Goal: Transaction & Acquisition: Purchase product/service

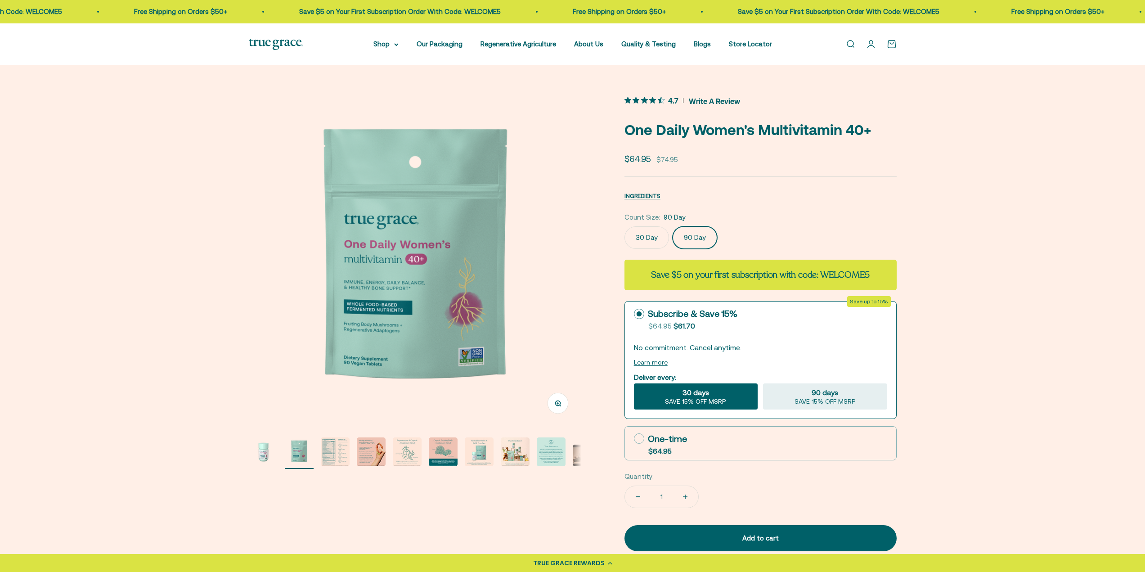
click at [334, 451] on img "Go to item 3" at bounding box center [335, 451] width 29 height 29
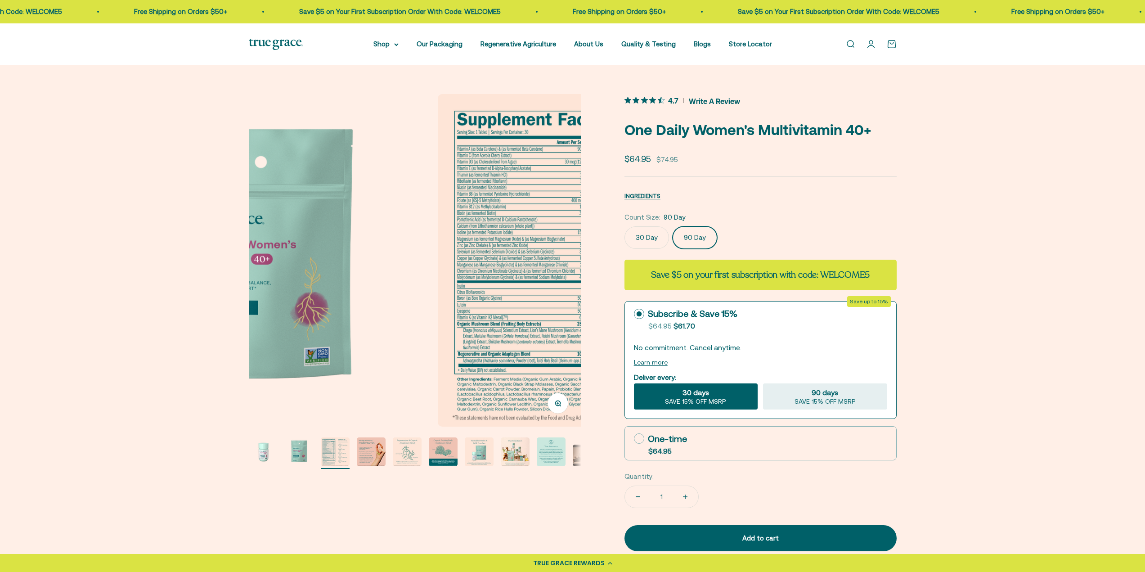
scroll to position [0, 686]
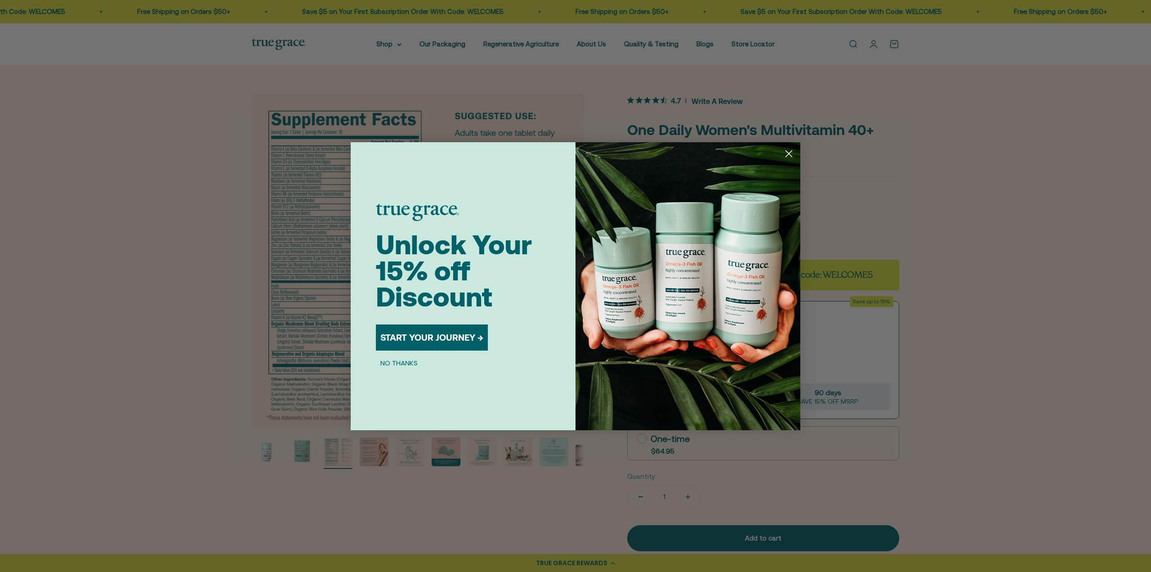
click at [792, 154] on circle "Close dialog" at bounding box center [789, 153] width 15 height 15
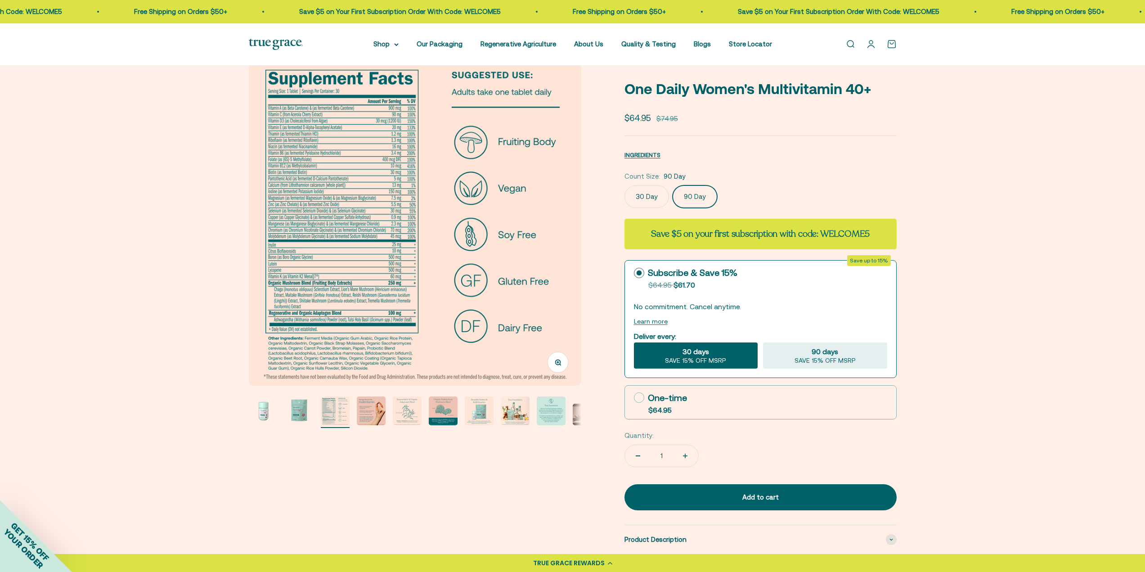
scroll to position [0, 0]
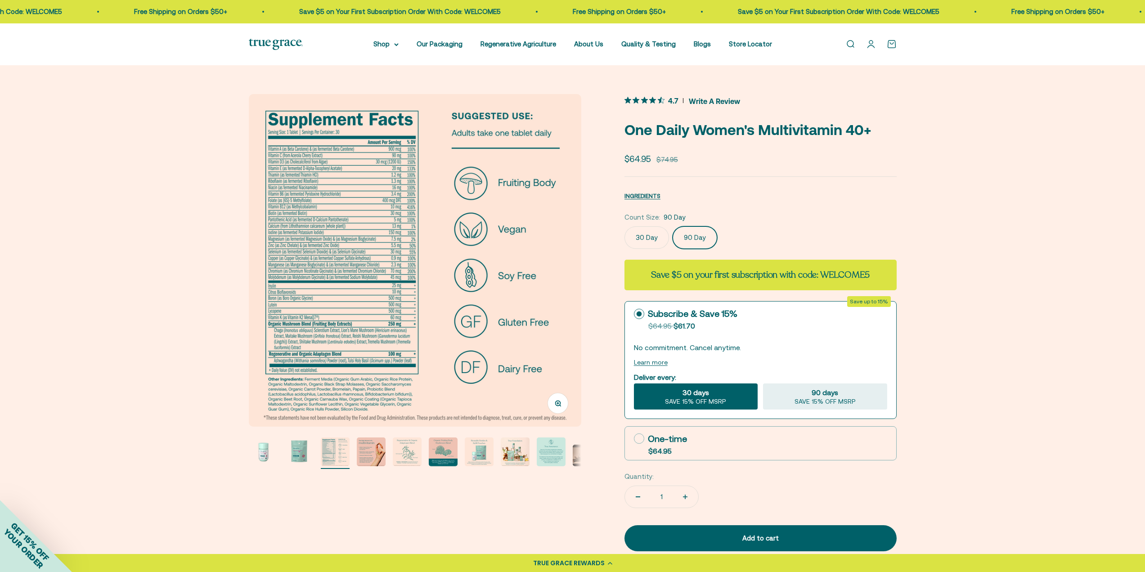
click at [264, 457] on img "Go to item 1" at bounding box center [263, 451] width 29 height 29
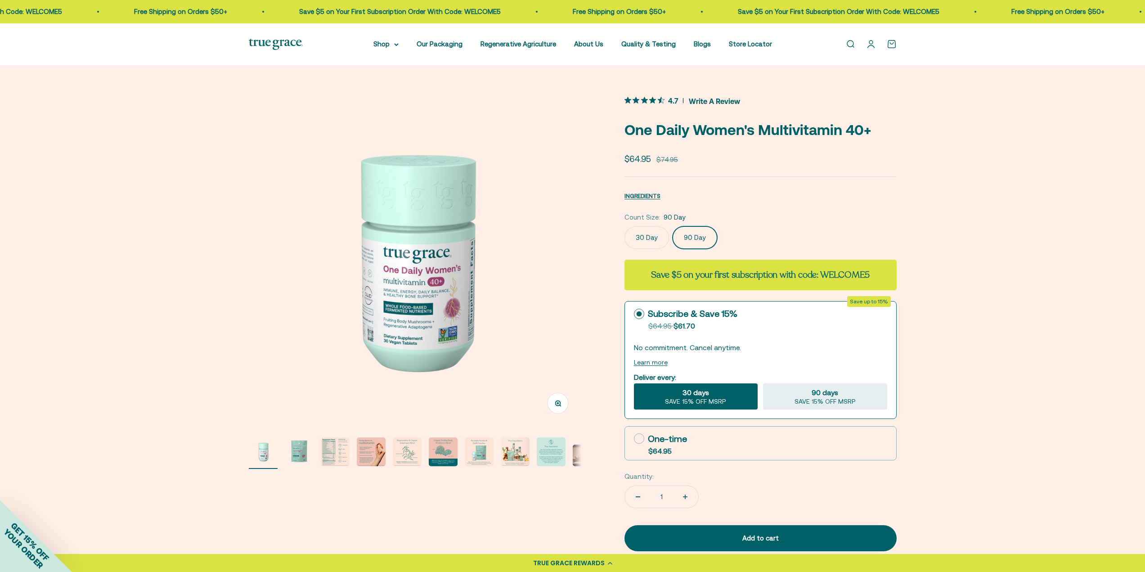
click at [640, 242] on label "30 Day" at bounding box center [646, 237] width 45 height 22
click at [624, 226] on input "30 Day" at bounding box center [624, 226] width 0 height 0
click at [689, 237] on label "90 Day" at bounding box center [694, 237] width 45 height 22
click at [624, 226] on input "90 Day" at bounding box center [624, 226] width 0 height 0
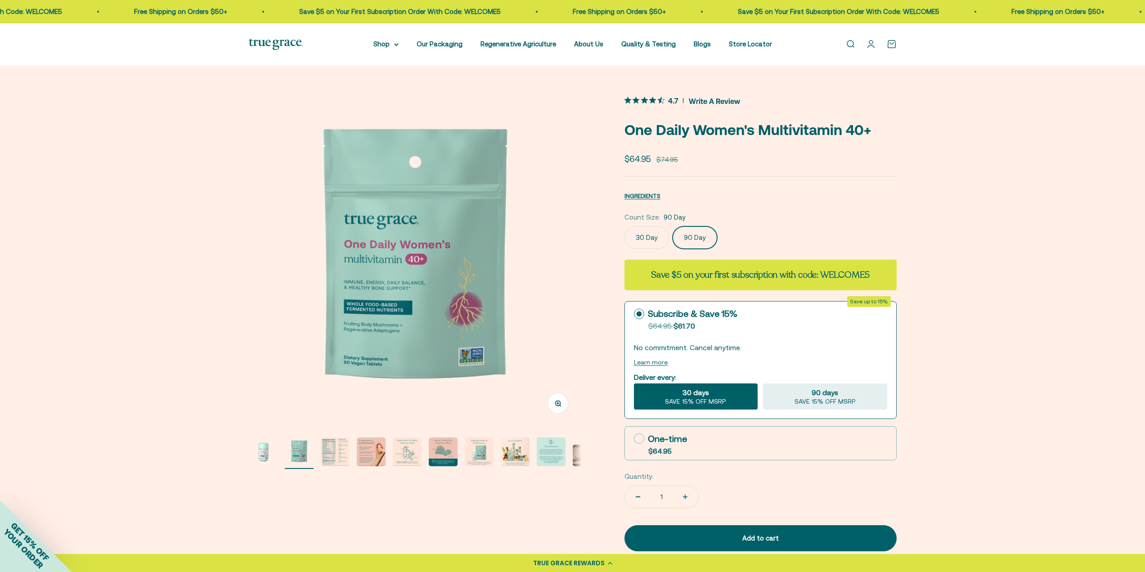
click at [645, 103] on icon "4.7 out 5 stars rating in total 21 reviews. Jump to reviews." at bounding box center [644, 100] width 7 height 7
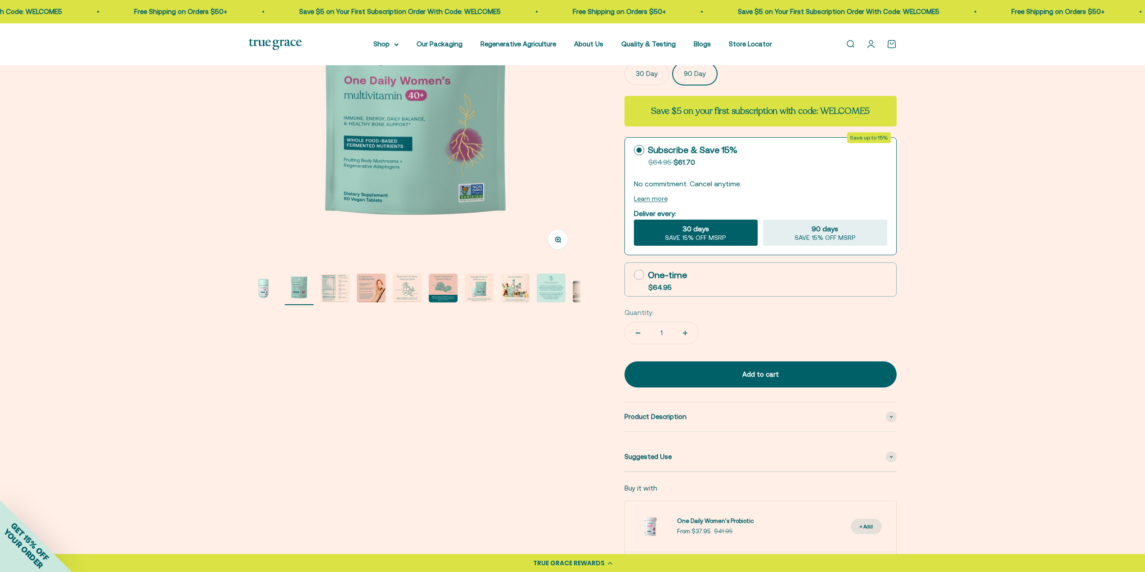
scroll to position [0, 0]
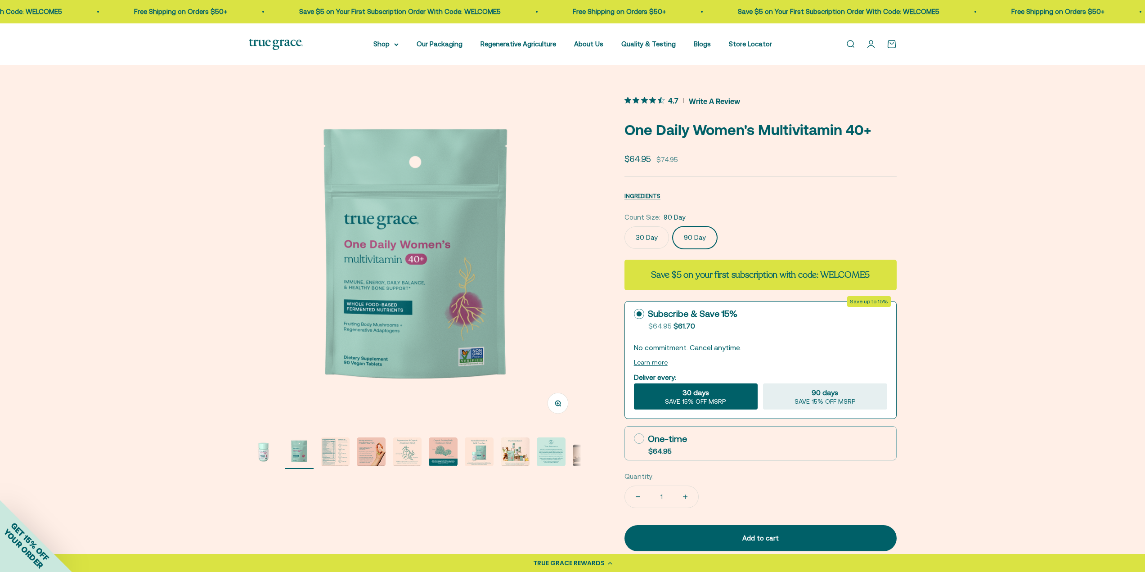
click at [806, 397] on div "90 days SAVE 15% OFF MSRP" at bounding box center [825, 396] width 124 height 26
click at [763, 383] on input "90 days SAVE 15% OFF MSRP" at bounding box center [762, 383] width 0 height 0
radio input "true"
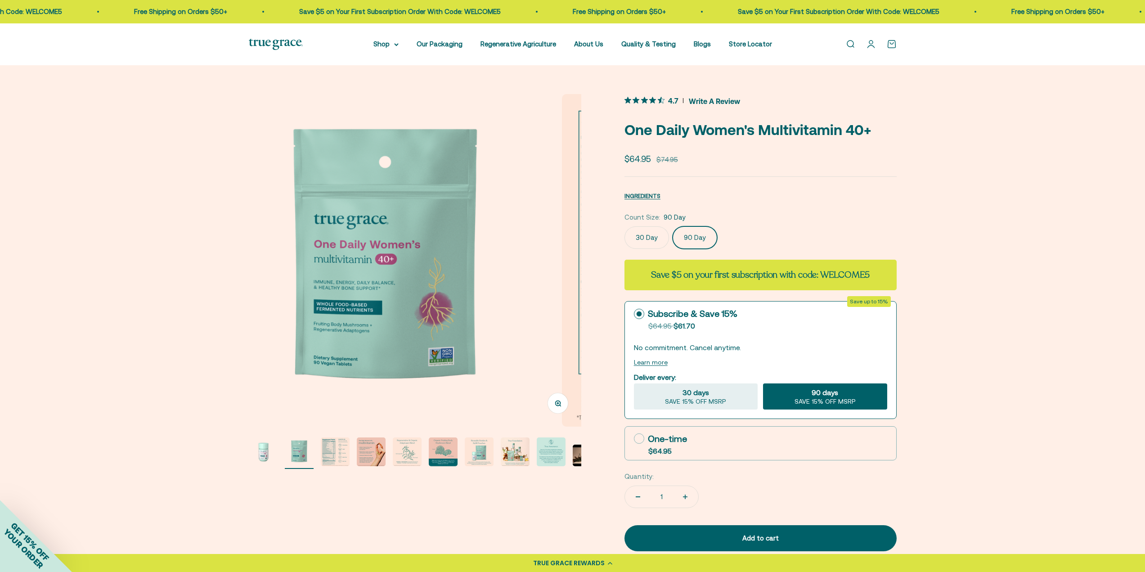
scroll to position [0, 343]
